Goal: Task Accomplishment & Management: Manage account settings

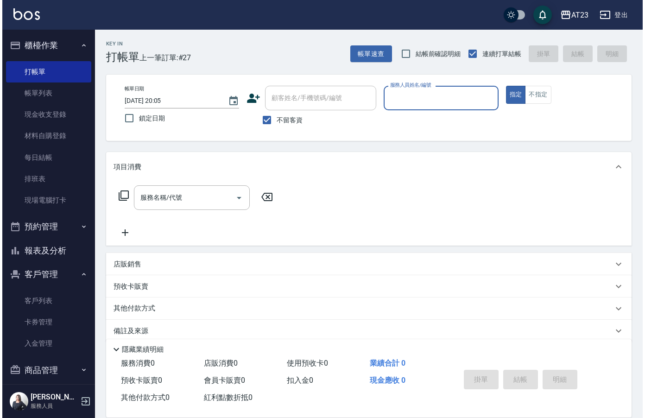
scroll to position [13, 0]
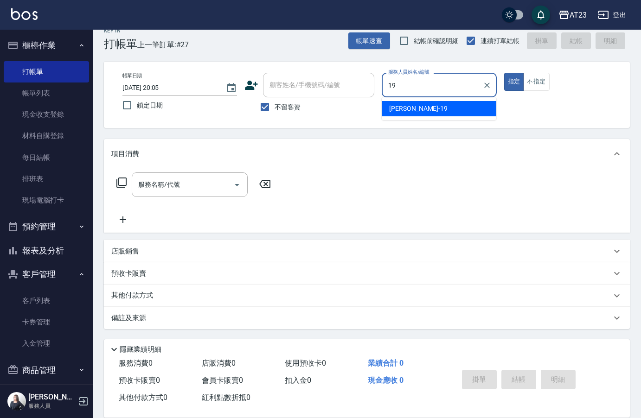
type input "[PERSON_NAME]-19"
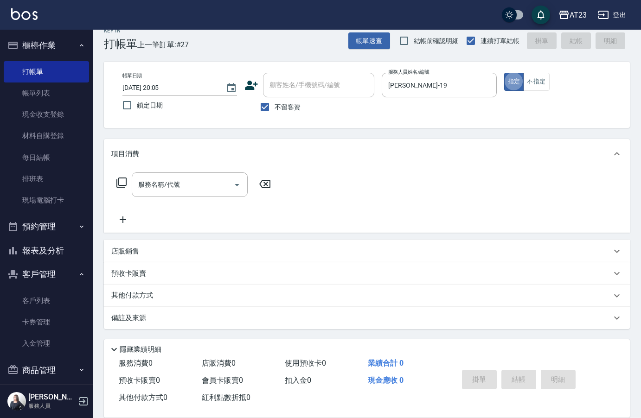
type button "true"
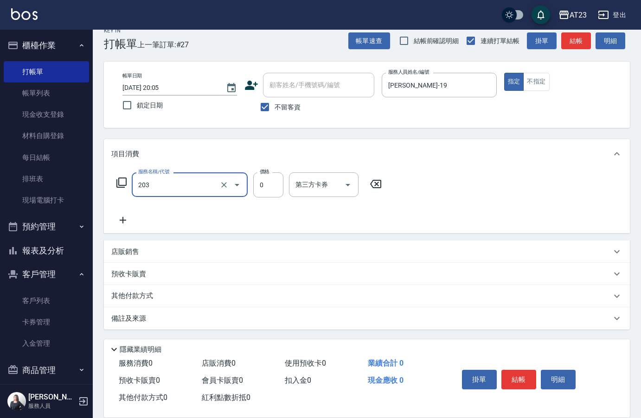
type input "使用洗髮卡(203)"
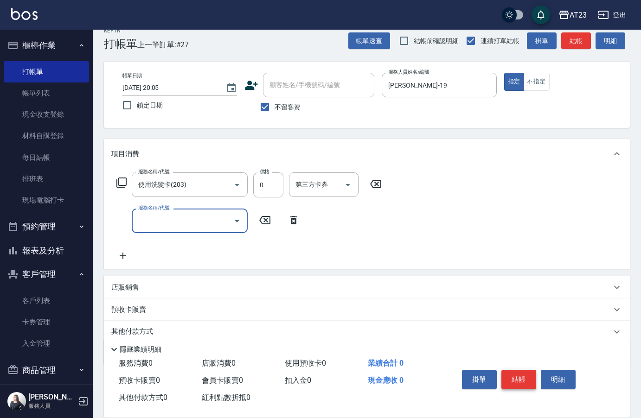
click at [511, 379] on button "結帳" at bounding box center [518, 379] width 35 height 19
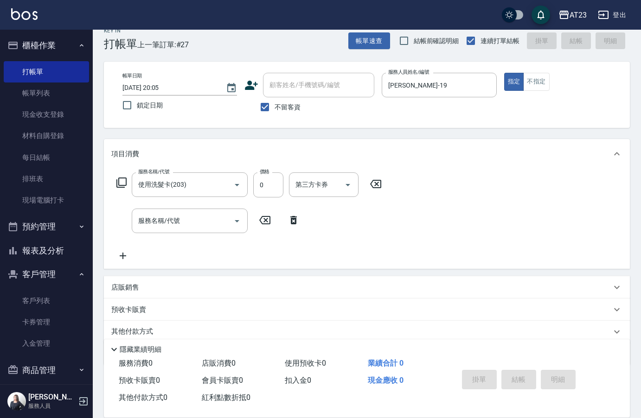
type input "[DATE] 20:47"
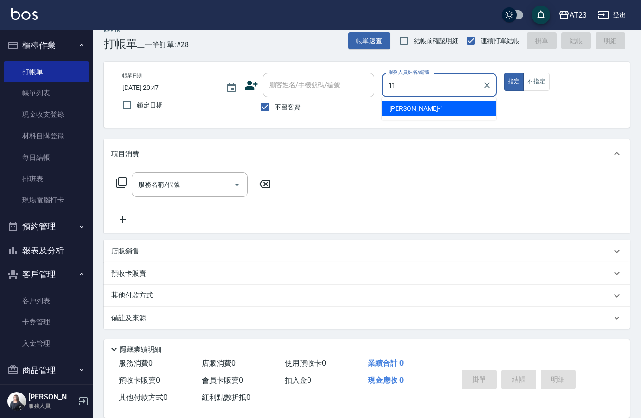
type input "JUN-11"
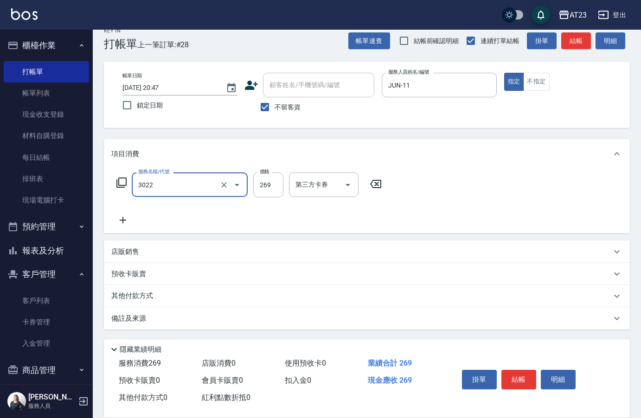
type input "(活動)造型剪(3022)"
click at [128, 186] on div "服務名稱/代號 (活動)造型剪(3022) 服務名稱/代號 價格 269 價格 第三方卡券 第三方卡券" at bounding box center [249, 184] width 276 height 25
click at [123, 185] on icon at bounding box center [121, 182] width 11 height 11
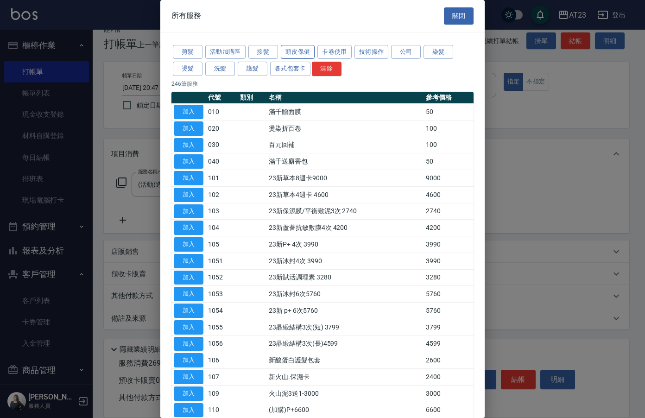
click at [295, 50] on button "頭皮保健" at bounding box center [298, 52] width 34 height 14
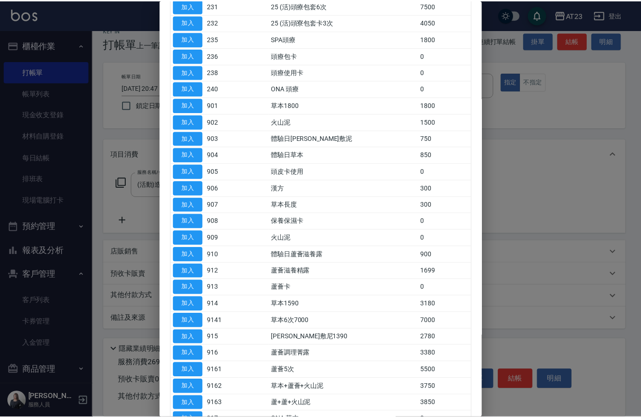
scroll to position [185, 0]
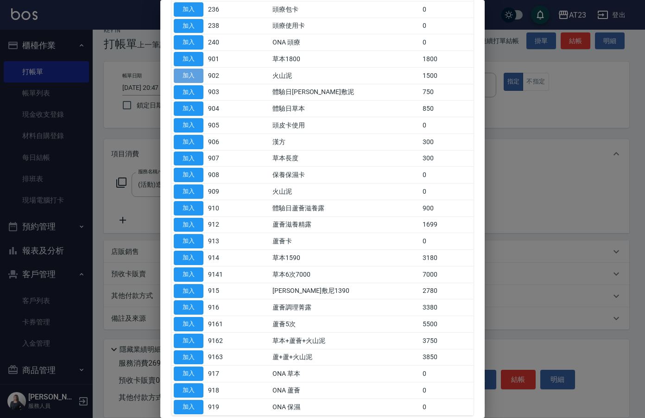
click at [195, 72] on button "加入" at bounding box center [189, 76] width 30 height 14
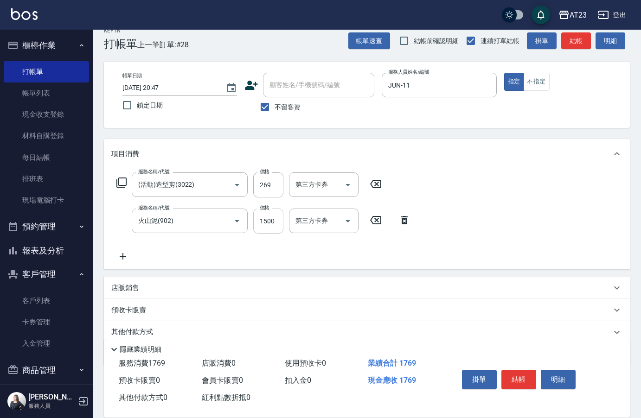
click at [273, 221] on input "1500" at bounding box center [268, 221] width 30 height 25
drag, startPoint x: 275, startPoint y: 220, endPoint x: 204, endPoint y: 217, distance: 70.1
click at [222, 217] on div "服務名稱/代號 火山泥(902) 服務名稱/代號 價格 1500 價格 第三方卡券 第三方卡券" at bounding box center [263, 221] width 305 height 25
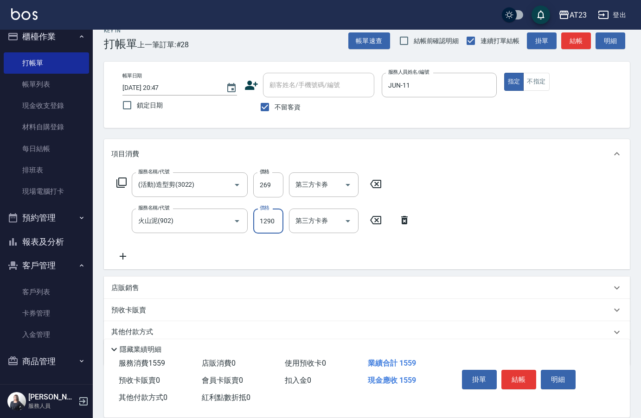
scroll to position [50, 0]
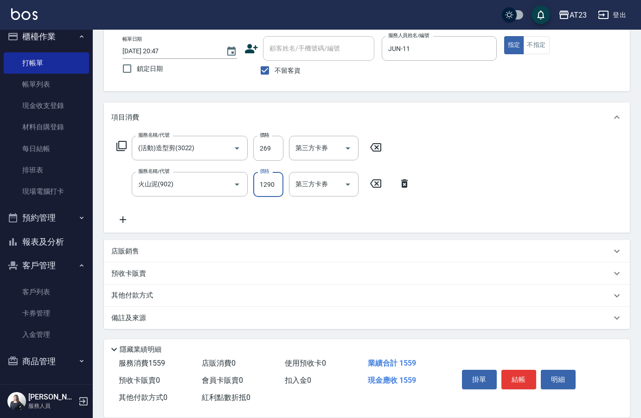
type input "1290"
click at [128, 297] on p "其他付款方式" at bounding box center [134, 296] width 46 height 10
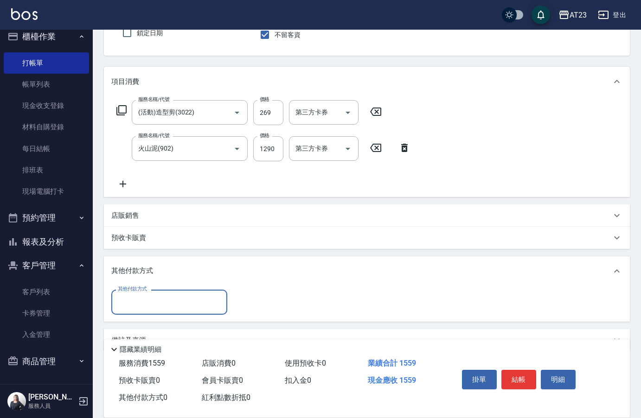
scroll to position [0, 0]
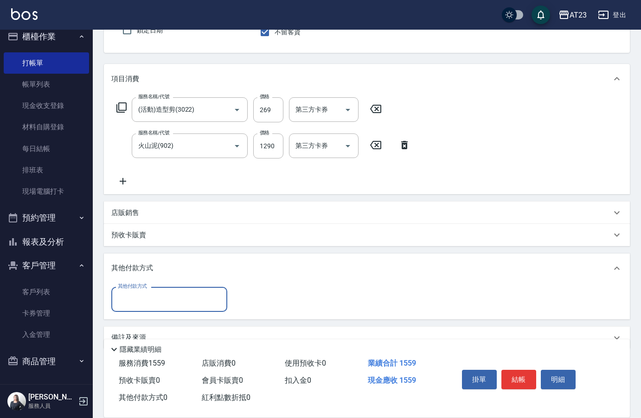
click at [138, 295] on input "其他付款方式" at bounding box center [169, 299] width 108 height 16
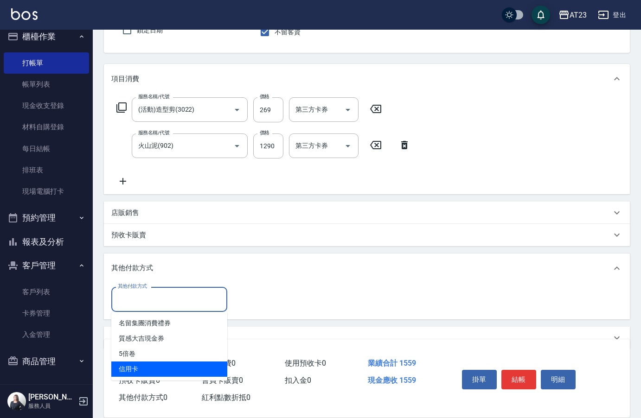
click at [175, 376] on span "信用卡" at bounding box center [169, 369] width 116 height 15
type input "信用卡"
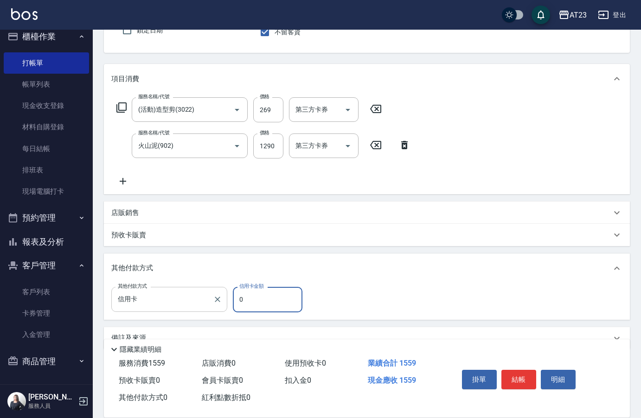
drag, startPoint x: 255, startPoint y: 305, endPoint x: 212, endPoint y: 304, distance: 43.1
click at [212, 304] on div "其他付款方式 信用卡 其他付款方式 信用卡金額 0 信用卡金額" at bounding box center [209, 299] width 197 height 25
type input "1559"
click at [516, 370] on button "結帳" at bounding box center [518, 379] width 35 height 19
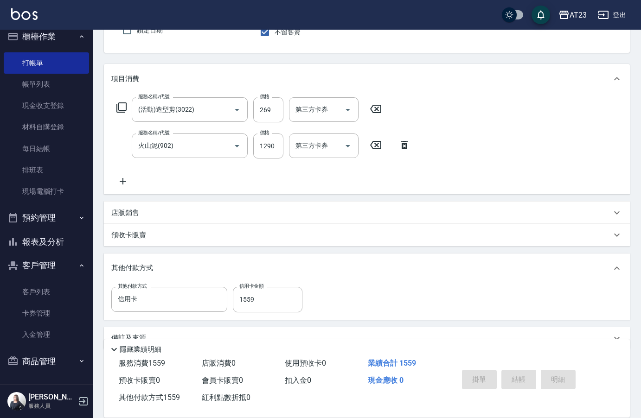
type input "[DATE] 20:49"
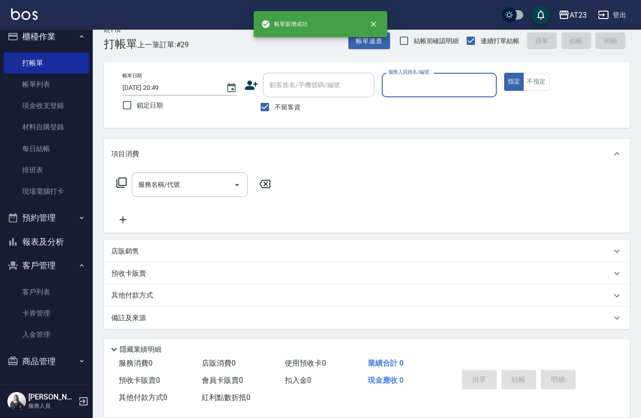
scroll to position [13, 0]
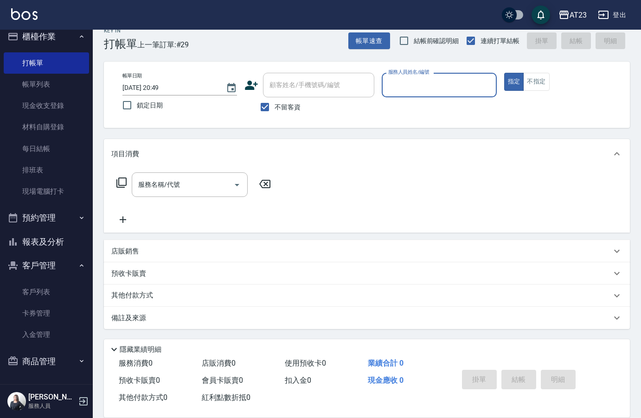
click at [55, 244] on button "報表及分析" at bounding box center [46, 242] width 85 height 24
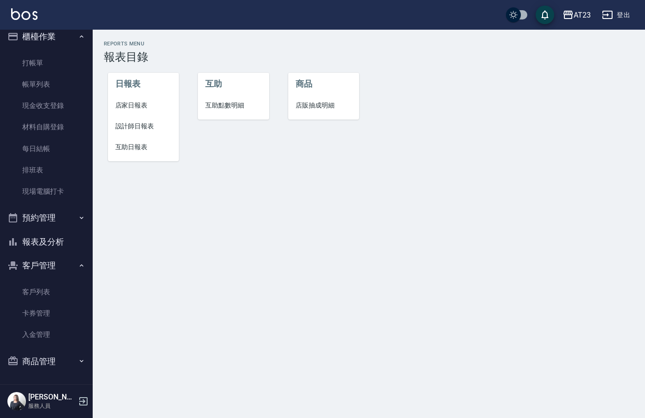
click at [162, 106] on span "店家日報表" at bounding box center [143, 106] width 57 height 10
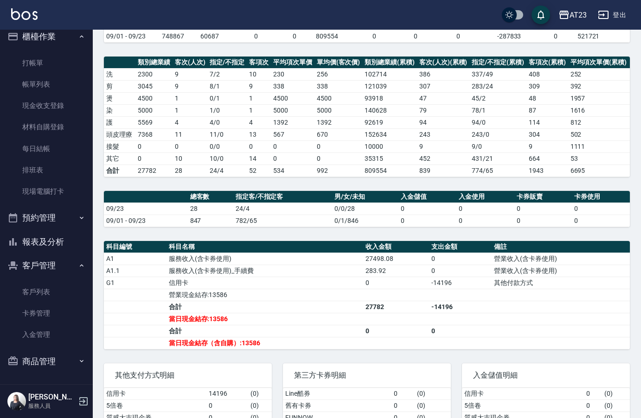
scroll to position [153, 0]
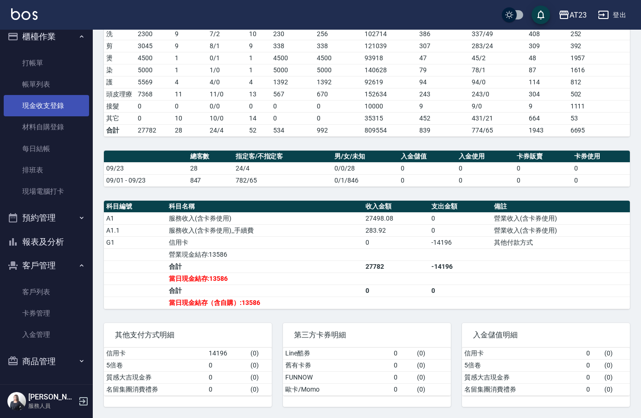
click at [50, 109] on link "現金收支登錄" at bounding box center [46, 105] width 85 height 21
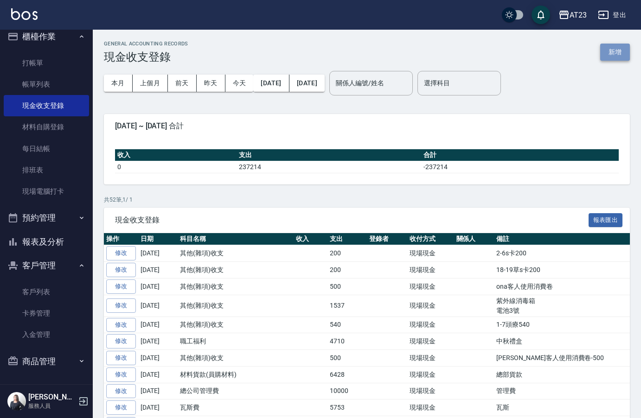
click at [624, 59] on button "新增" at bounding box center [615, 52] width 30 height 17
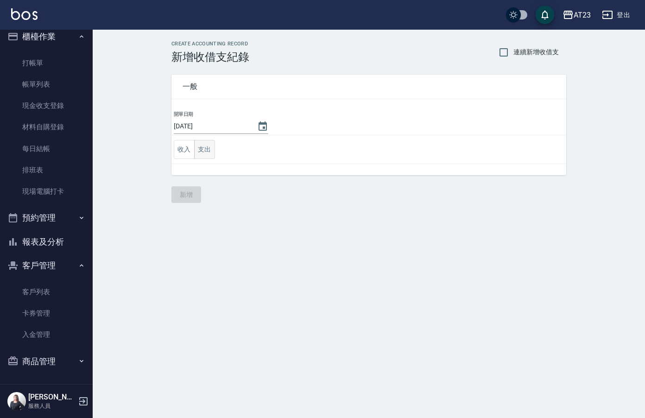
click at [214, 155] on button "支出" at bounding box center [204, 149] width 21 height 19
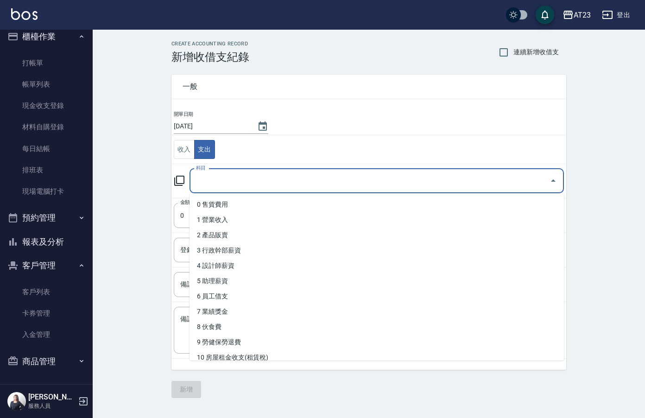
click at [238, 183] on input "科目" at bounding box center [370, 181] width 352 height 16
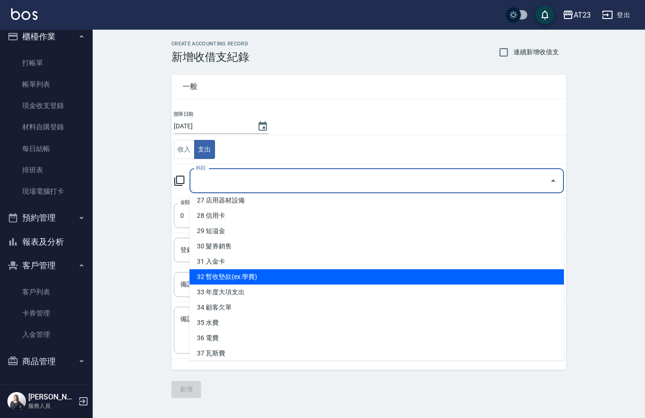
scroll to position [325, 0]
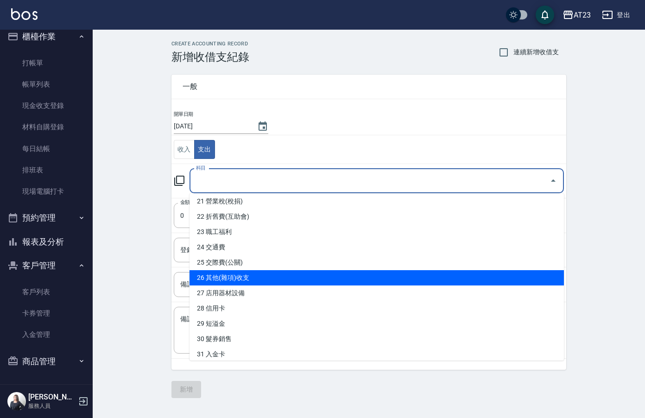
click at [362, 272] on li "26 其他(雜項)收支" at bounding box center [377, 277] width 375 height 15
type input "26 其他(雜項)收支"
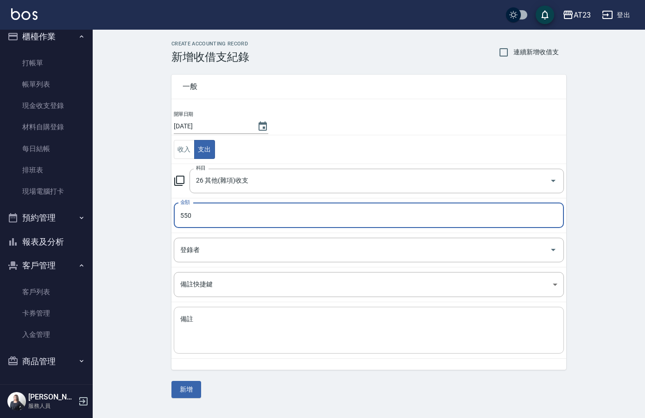
type input "550"
click at [344, 336] on textarea "備註" at bounding box center [368, 331] width 377 height 32
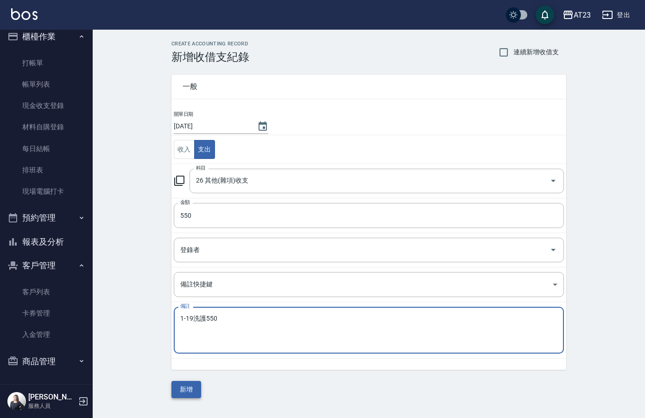
type textarea "1-19洗護550"
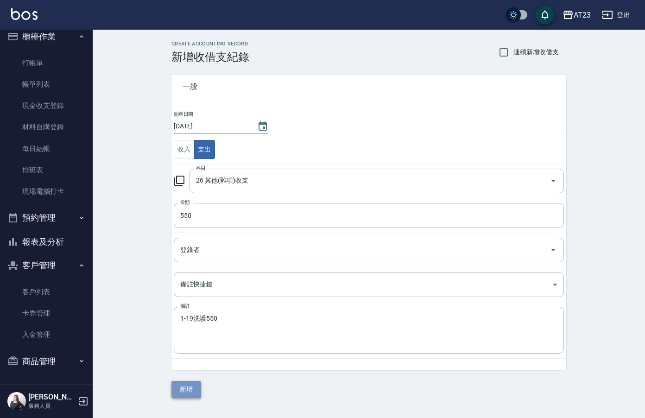
click at [185, 390] on button "新增" at bounding box center [187, 389] width 30 height 17
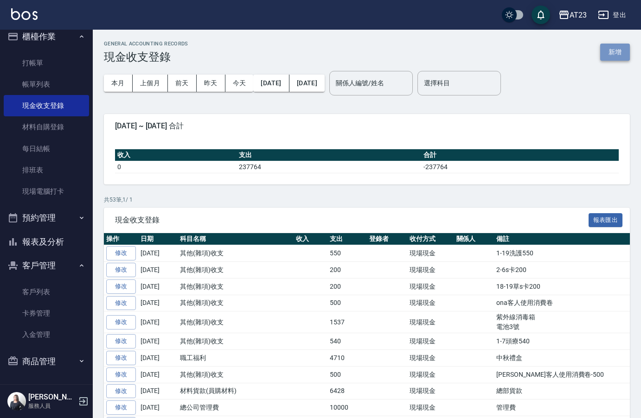
click at [615, 54] on button "新增" at bounding box center [615, 52] width 30 height 17
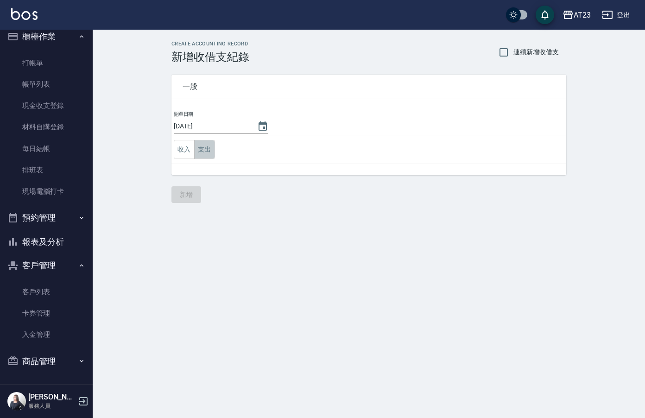
click at [202, 154] on button "支出" at bounding box center [204, 149] width 21 height 19
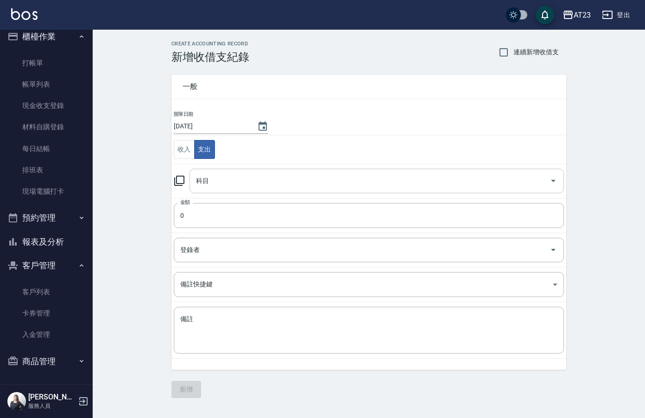
click at [233, 177] on input "科目" at bounding box center [370, 181] width 352 height 16
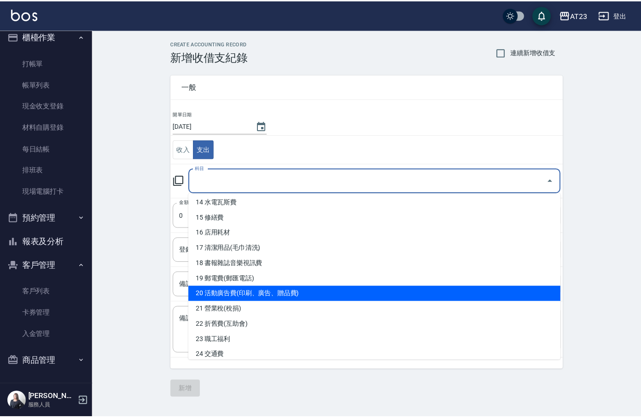
scroll to position [278, 0]
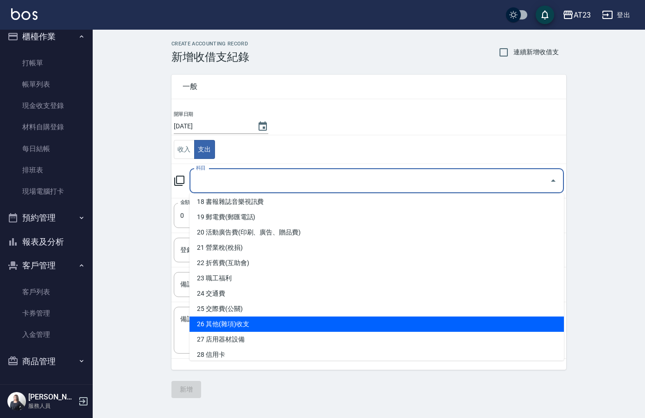
click at [332, 327] on li "26 其他(雜項)收支" at bounding box center [377, 324] width 375 height 15
type input "26 其他(雜項)收支"
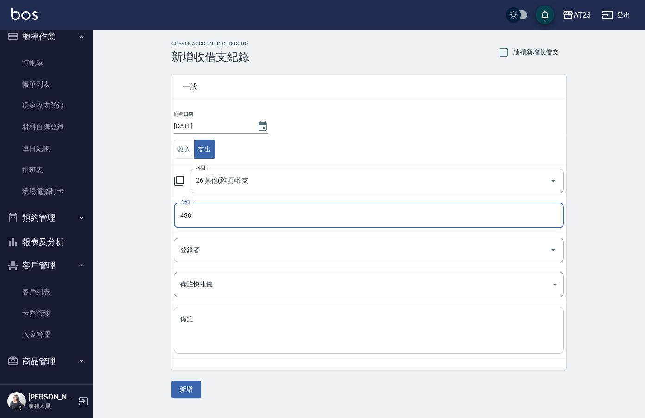
type input "438"
click at [221, 338] on textarea "備註" at bounding box center [368, 331] width 377 height 32
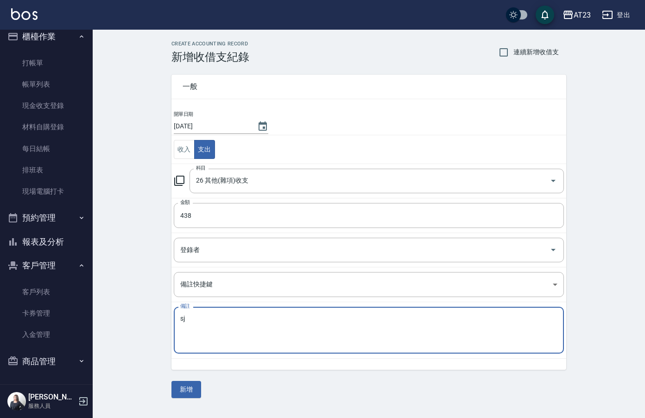
type textarea "s"
type textarea "奴"
type textarea "農曆初二拜拜"
drag, startPoint x: 185, startPoint y: 398, endPoint x: 183, endPoint y: 391, distance: 7.1
click at [185, 396] on button "新增" at bounding box center [187, 389] width 30 height 17
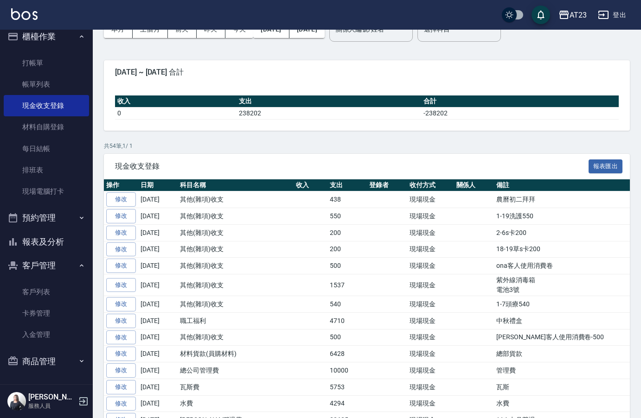
scroll to position [139, 0]
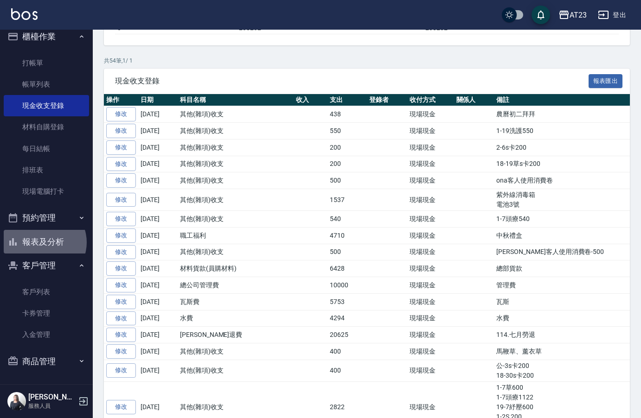
click at [43, 243] on button "報表及分析" at bounding box center [46, 242] width 85 height 24
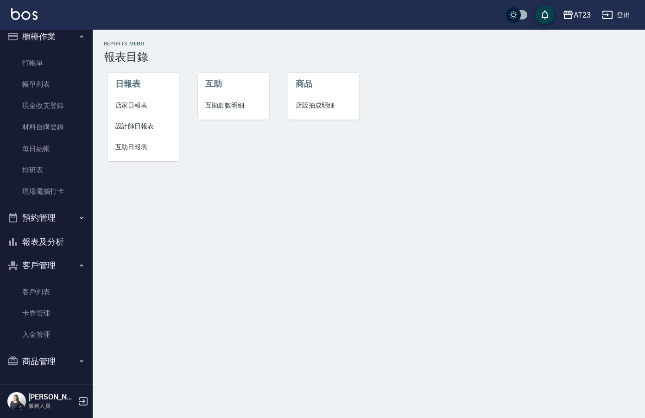
click at [128, 107] on span "店家日報表" at bounding box center [143, 106] width 57 height 10
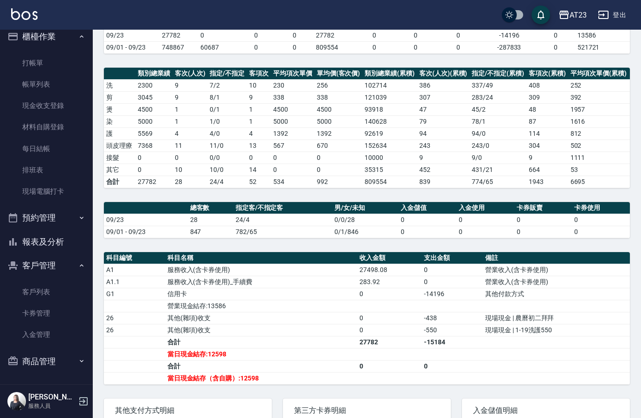
scroll to position [139, 0]
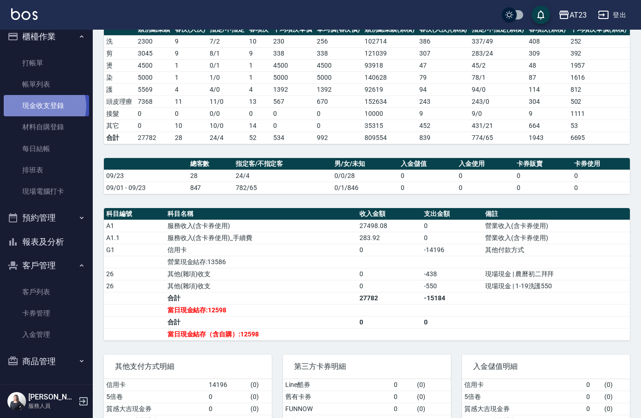
click at [44, 106] on link "現金收支登錄" at bounding box center [46, 105] width 85 height 21
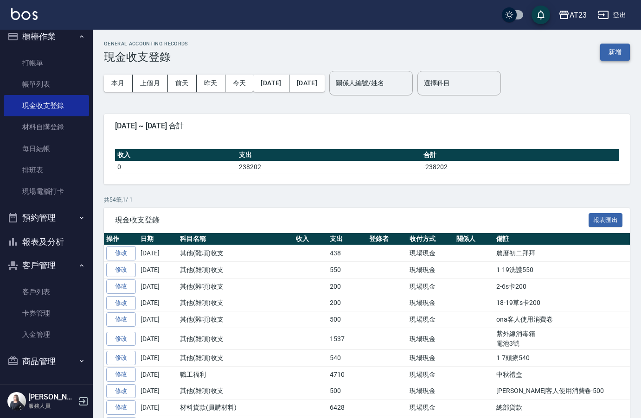
click at [618, 54] on button "新增" at bounding box center [615, 52] width 30 height 17
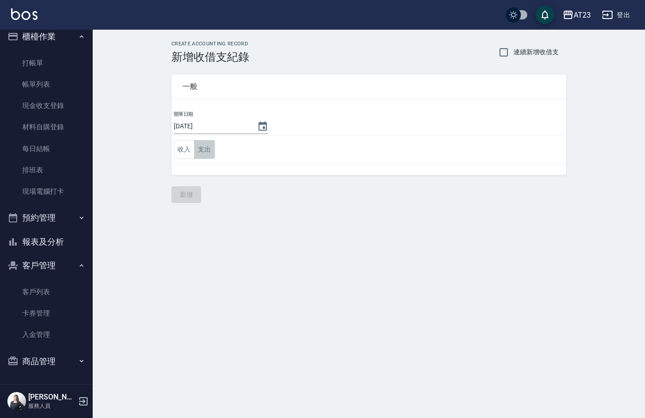
click at [210, 150] on button "支出" at bounding box center [204, 149] width 21 height 19
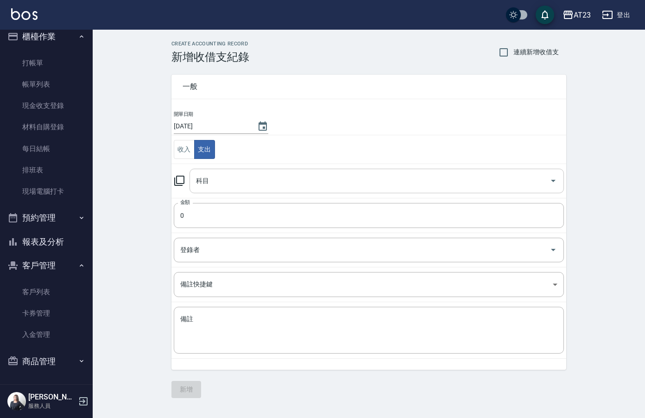
click at [254, 177] on input "科目" at bounding box center [370, 181] width 352 height 16
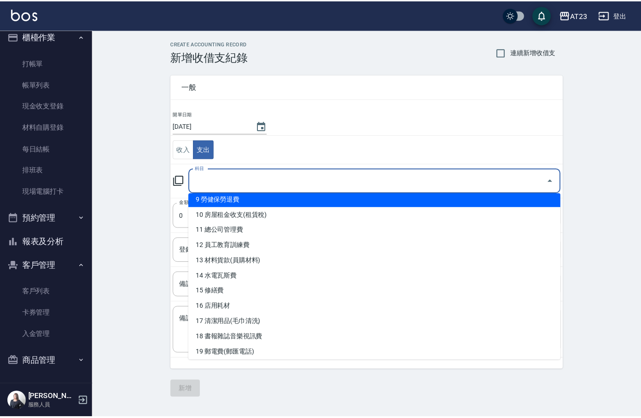
scroll to position [139, 0]
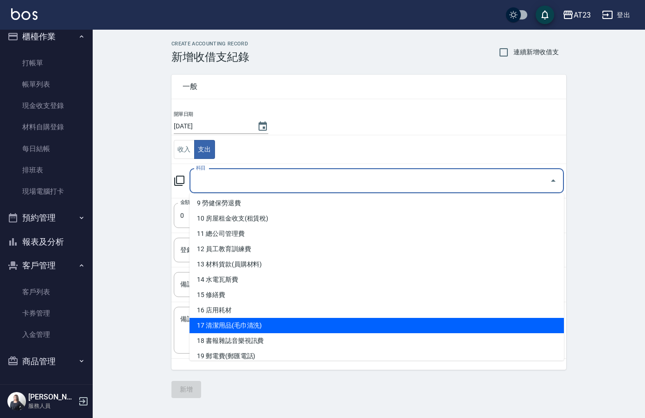
click at [306, 323] on li "17 清潔用品(毛巾清洗)" at bounding box center [377, 325] width 375 height 15
type input "17 清潔用品(毛巾清洗)"
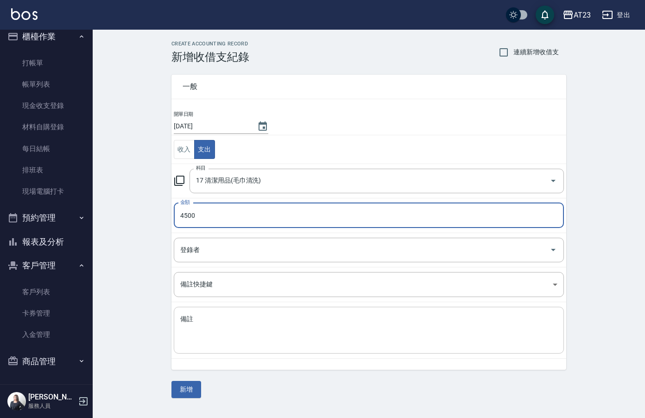
type input "4500"
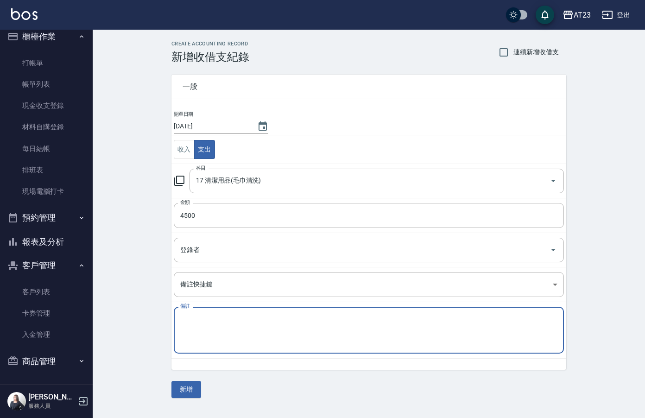
click at [216, 340] on textarea "備註" at bounding box center [368, 331] width 377 height 32
type textarea "a"
type textarea "毛巾費"
click at [193, 390] on button "新增" at bounding box center [187, 389] width 30 height 17
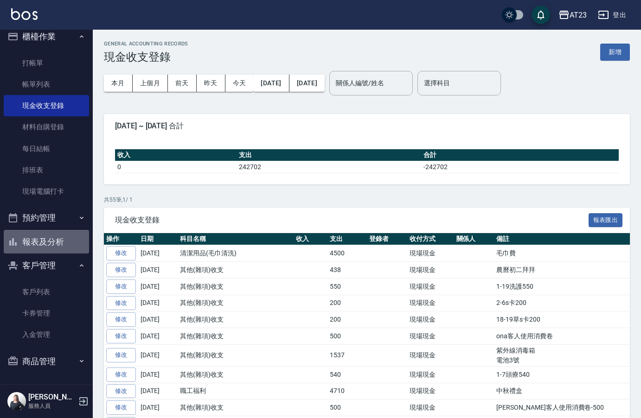
click at [52, 243] on button "報表及分析" at bounding box center [46, 242] width 85 height 24
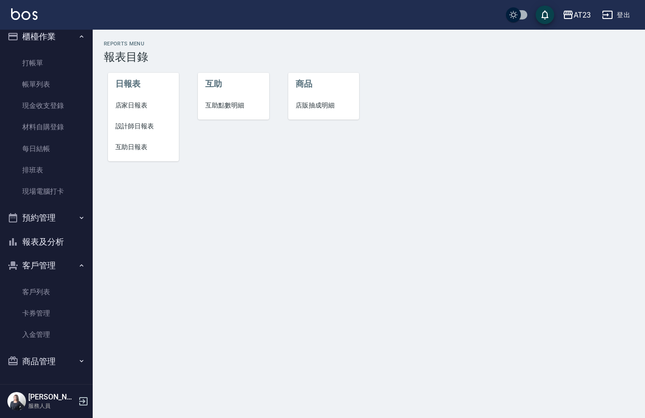
click at [142, 102] on span "店家日報表" at bounding box center [143, 106] width 57 height 10
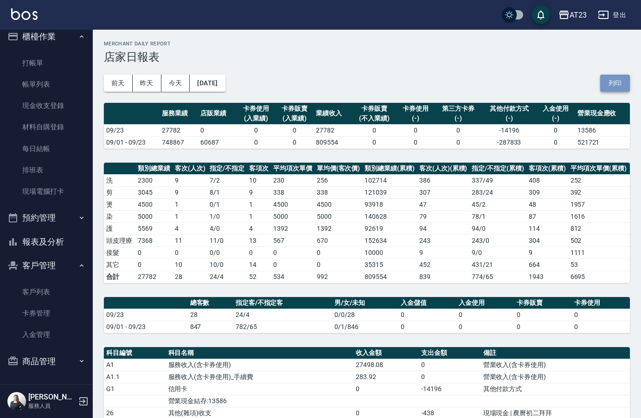
click at [603, 91] on button "列印" at bounding box center [615, 83] width 30 height 17
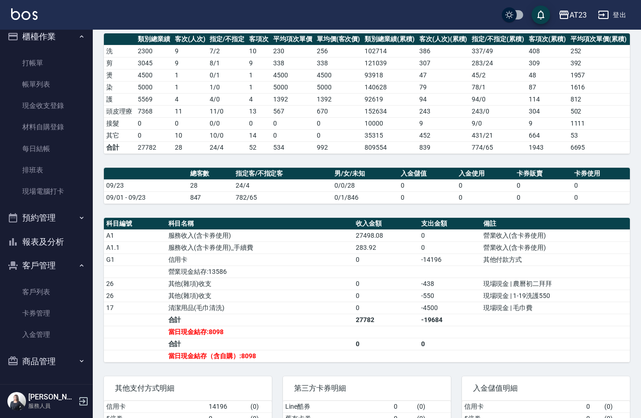
scroll to position [139, 0]
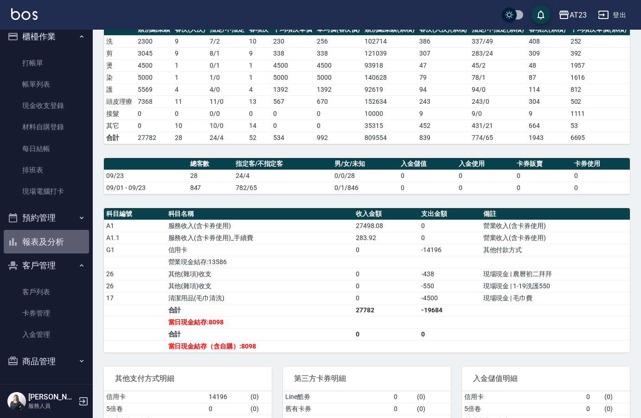
click at [52, 242] on button "報表及分析" at bounding box center [46, 242] width 85 height 24
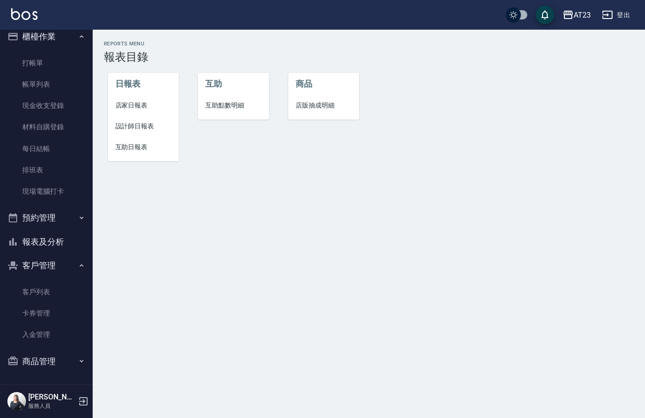
click at [147, 122] on span "設計師日報表" at bounding box center [143, 126] width 57 height 10
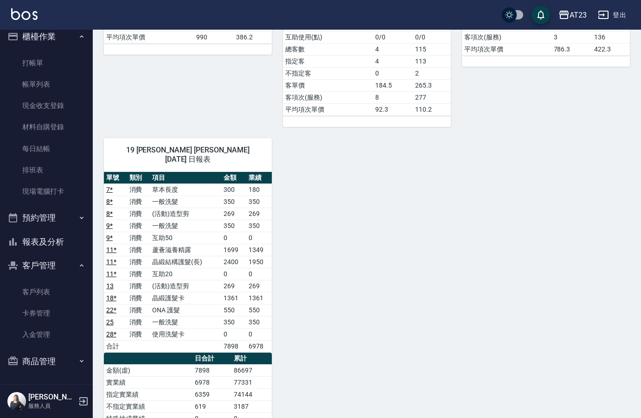
scroll to position [927, 0]
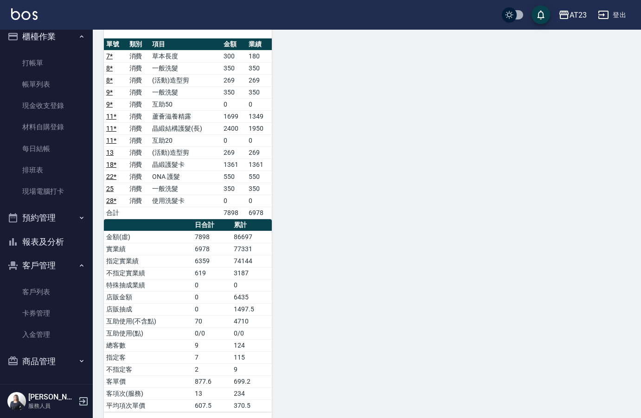
click at [51, 81] on link "帳單列表" at bounding box center [46, 84] width 85 height 21
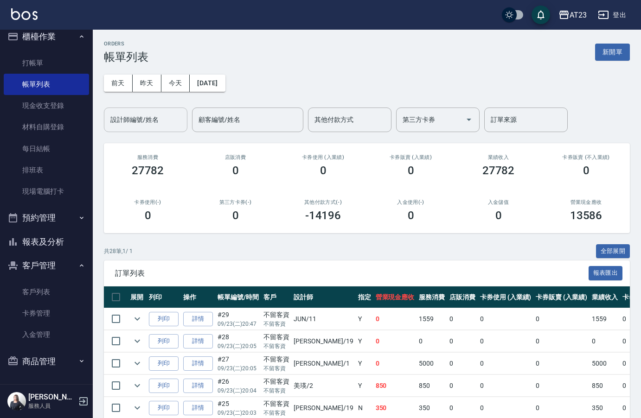
click at [173, 115] on input "設計師編號/姓名" at bounding box center [145, 120] width 75 height 16
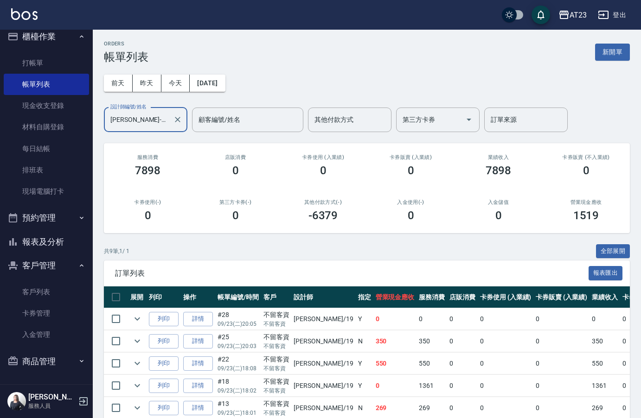
scroll to position [134, 0]
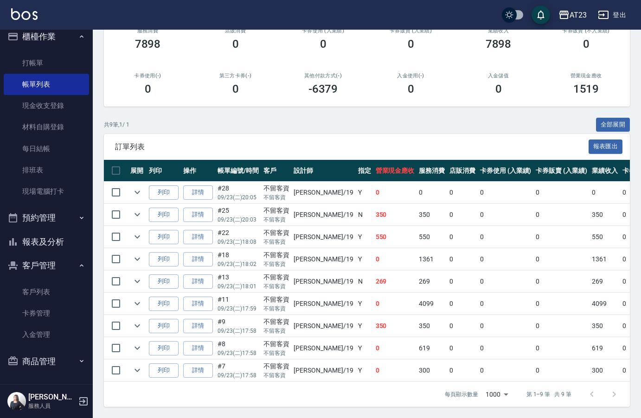
type input "[PERSON_NAME]-19"
click at [63, 241] on button "報表及分析" at bounding box center [46, 242] width 85 height 24
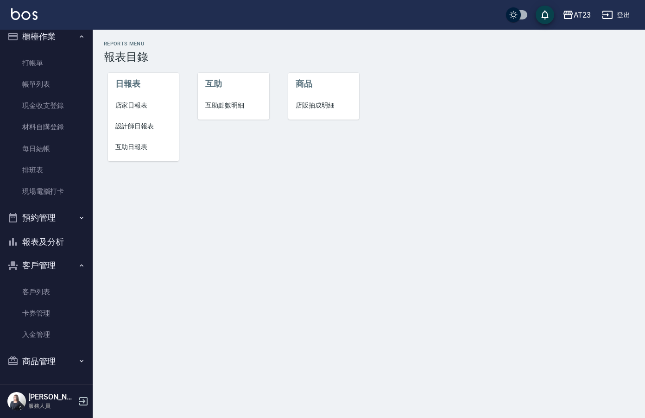
click at [142, 132] on li "設計師日報表" at bounding box center [143, 126] width 71 height 21
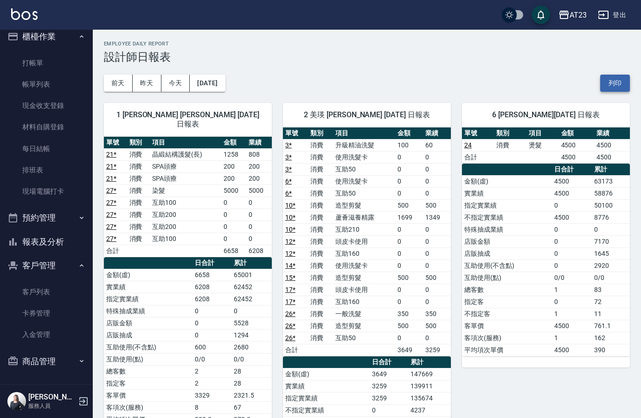
click at [614, 68] on div "[DATE] [DATE] [DATE] [DATE] 列印" at bounding box center [367, 83] width 526 height 39
click at [610, 81] on button "列印" at bounding box center [615, 83] width 30 height 17
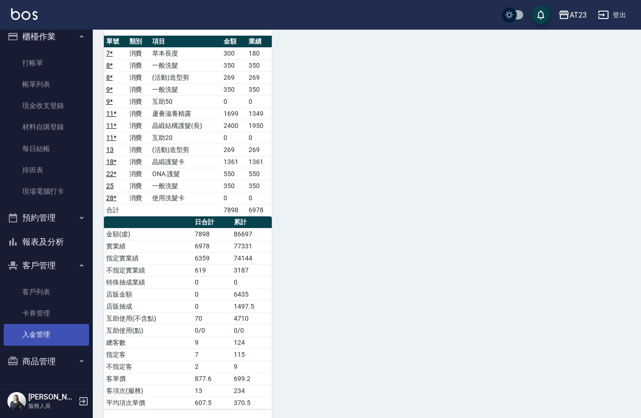
scroll to position [934, 0]
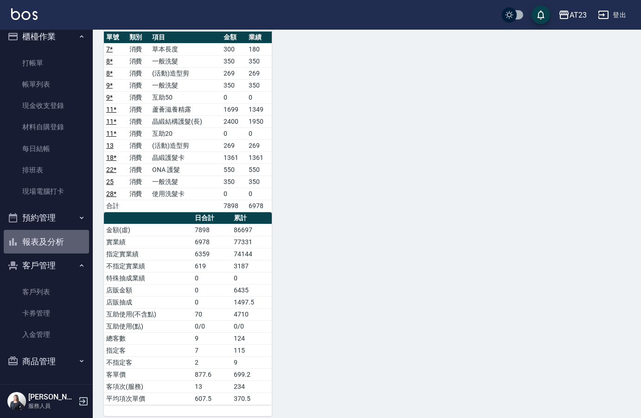
click at [57, 238] on button "報表及分析" at bounding box center [46, 242] width 85 height 24
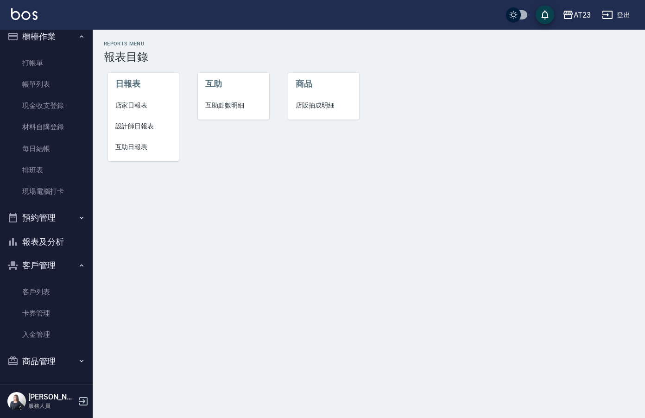
click at [133, 148] on span "互助日報表" at bounding box center [143, 147] width 57 height 10
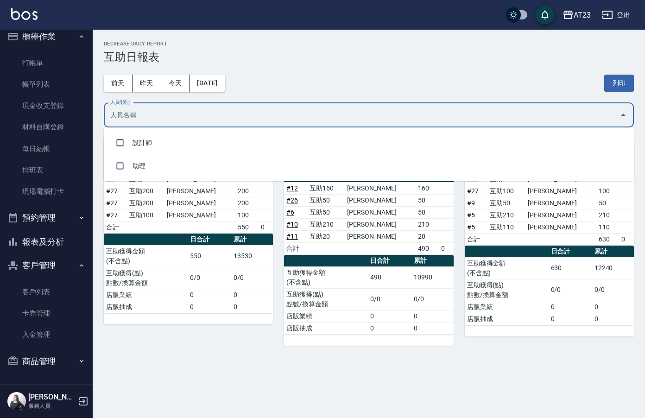
click at [351, 117] on input "人員類別" at bounding box center [362, 115] width 508 height 16
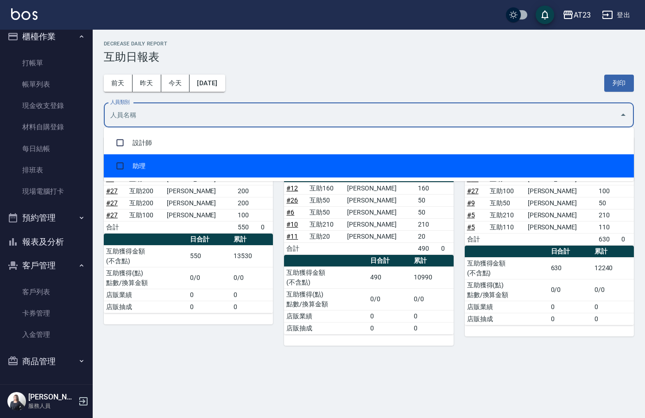
click at [239, 170] on li "助理" at bounding box center [369, 165] width 530 height 23
checkbox input "true"
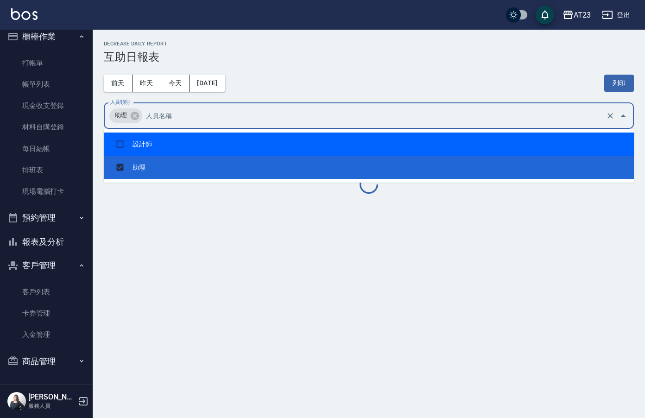
click at [404, 80] on div "[DATE] [DATE] [DATE] [DATE] 列印" at bounding box center [369, 83] width 530 height 39
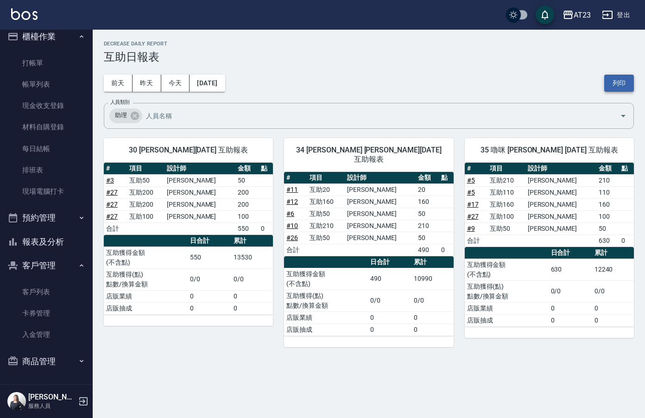
click at [621, 83] on button "列印" at bounding box center [620, 83] width 30 height 17
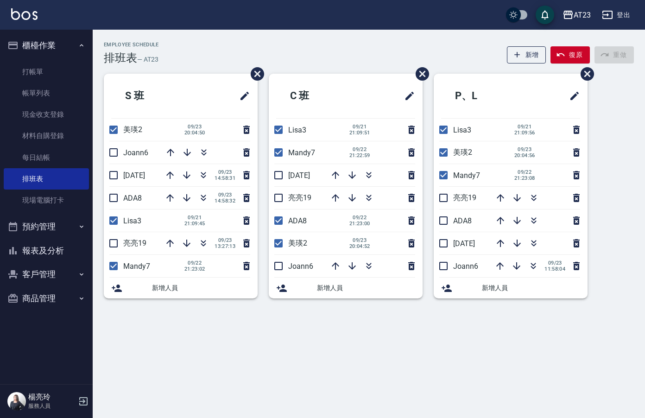
drag, startPoint x: 116, startPoint y: 153, endPoint x: 112, endPoint y: 170, distance: 17.2
click at [116, 154] on input "checkbox" at bounding box center [113, 152] width 19 height 19
checkbox input "true"
click at [112, 170] on li "JUN11 09/23 14:58:31" at bounding box center [181, 175] width 154 height 22
click at [112, 180] on li "JUN11 09/23 14:58:31" at bounding box center [181, 175] width 154 height 22
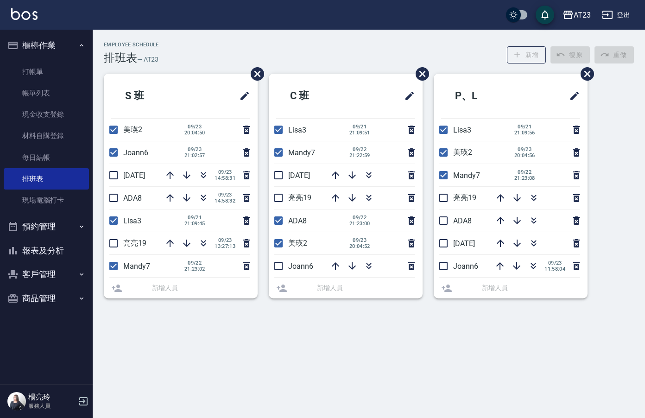
click at [118, 201] on input "checkbox" at bounding box center [113, 197] width 19 height 19
checkbox input "true"
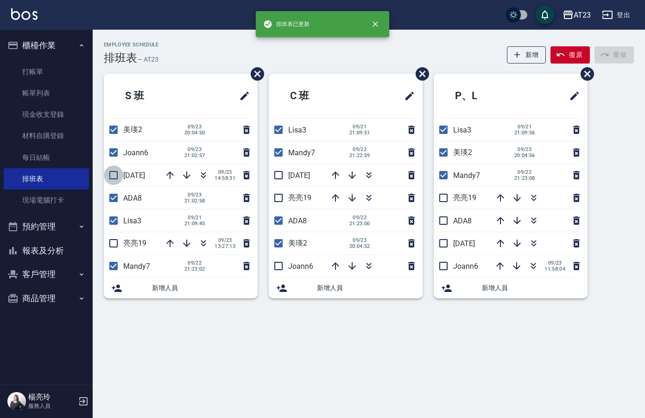
click at [111, 181] on input "checkbox" at bounding box center [113, 175] width 19 height 19
checkbox input "true"
click at [118, 242] on input "checkbox" at bounding box center [113, 243] width 19 height 19
checkbox input "true"
drag, startPoint x: 283, startPoint y: 207, endPoint x: 276, endPoint y: 192, distance: 17.0
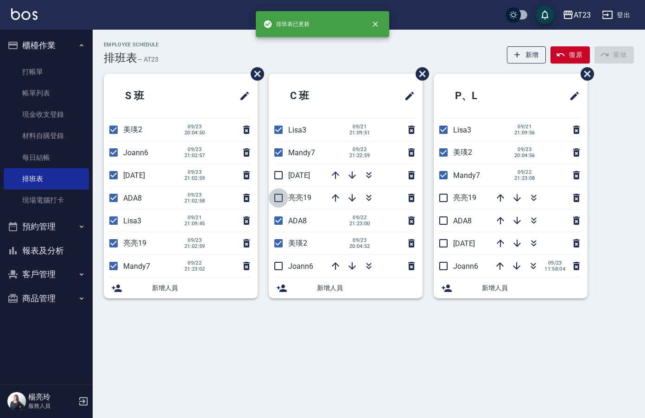
click at [282, 207] on input "checkbox" at bounding box center [278, 197] width 19 height 19
checkbox input "true"
click at [278, 179] on input "checkbox" at bounding box center [278, 175] width 19 height 19
checkbox input "true"
click at [284, 274] on input "checkbox" at bounding box center [278, 265] width 19 height 19
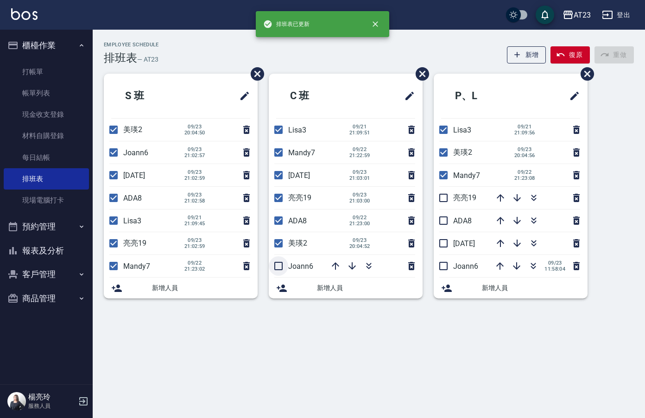
checkbox input "true"
click at [443, 266] on input "checkbox" at bounding box center [443, 265] width 19 height 19
checkbox input "true"
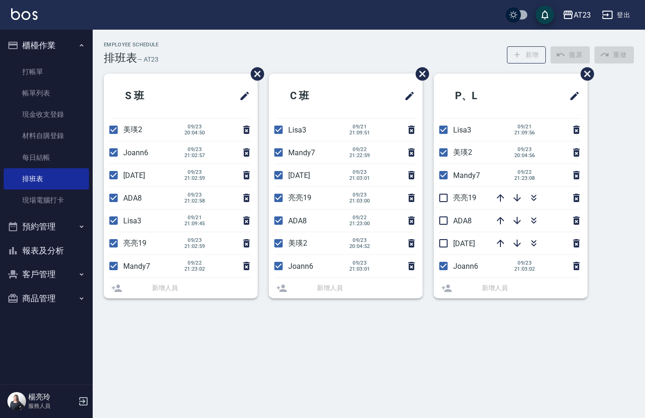
click at [441, 247] on li "JUN11" at bounding box center [511, 243] width 154 height 22
click at [450, 223] on input "checkbox" at bounding box center [443, 220] width 19 height 19
checkbox input "true"
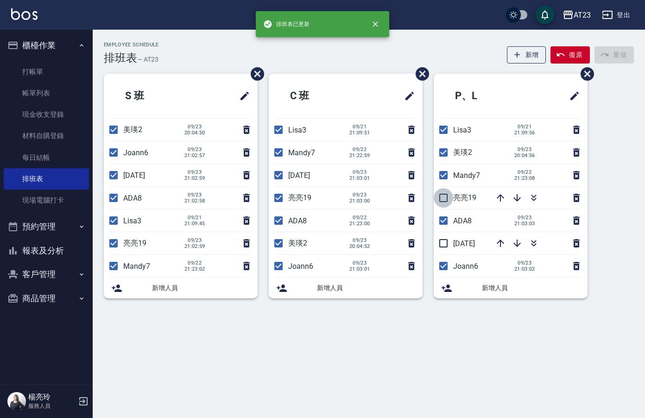
click at [445, 200] on input "checkbox" at bounding box center [443, 197] width 19 height 19
checkbox input "true"
click at [447, 252] on input "checkbox" at bounding box center [443, 243] width 19 height 19
checkbox input "true"
